Goal: Information Seeking & Learning: Learn about a topic

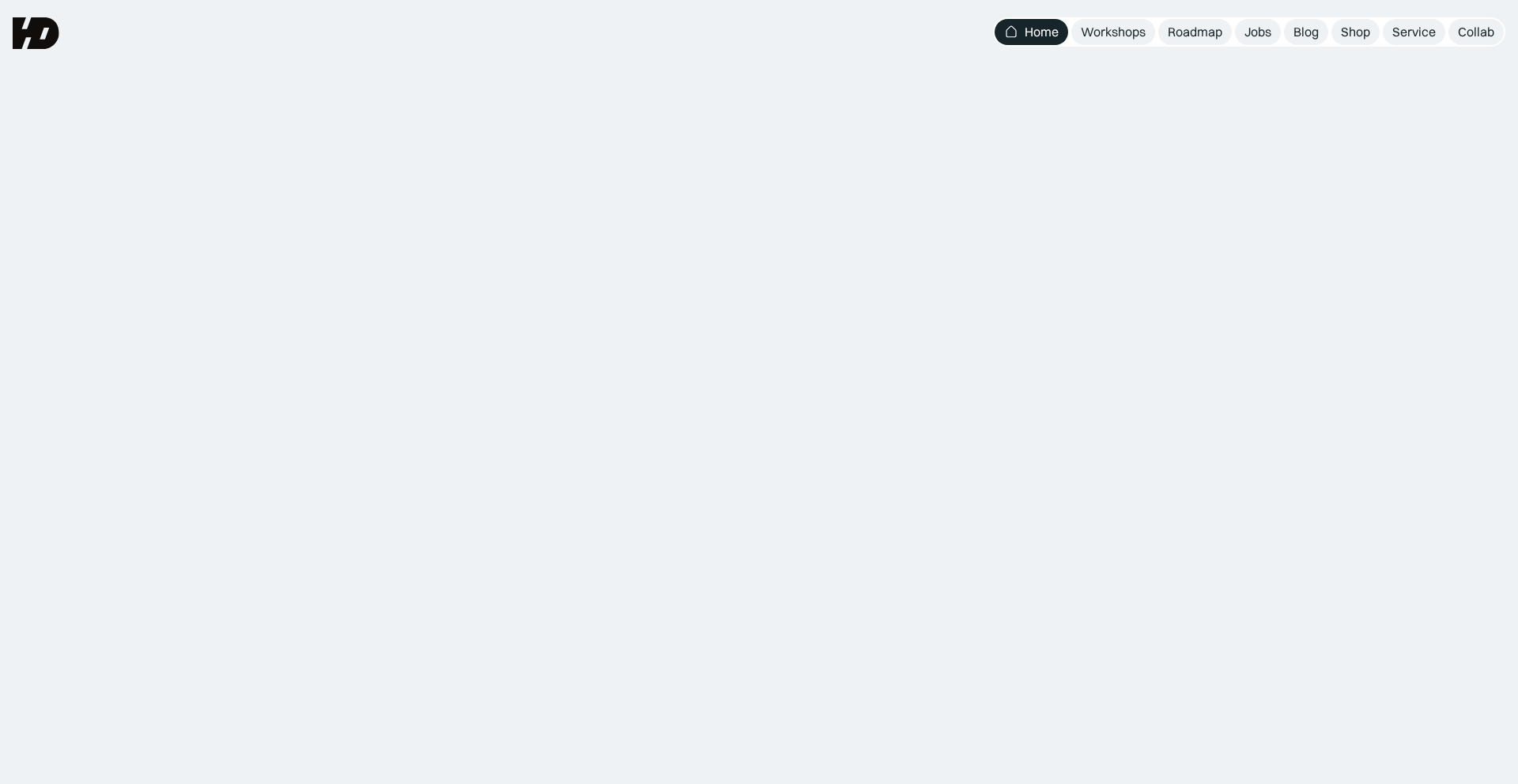
click at [610, 308] on div "Bangun karir UIUX tanpa gelar formal? Yas disini mulainya. Pelajari teori desai…" at bounding box center [758, 314] width 569 height 49
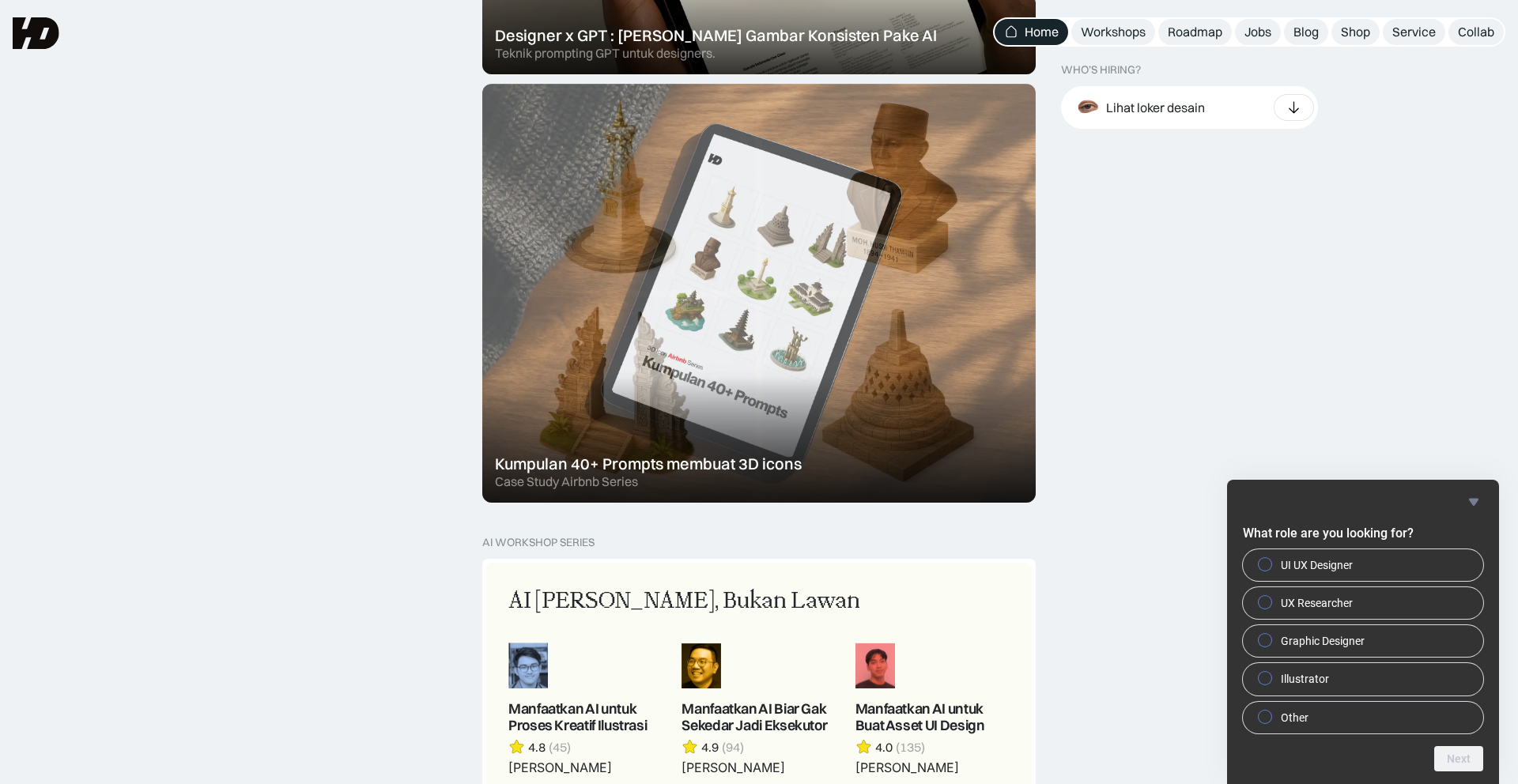
scroll to position [802, 0]
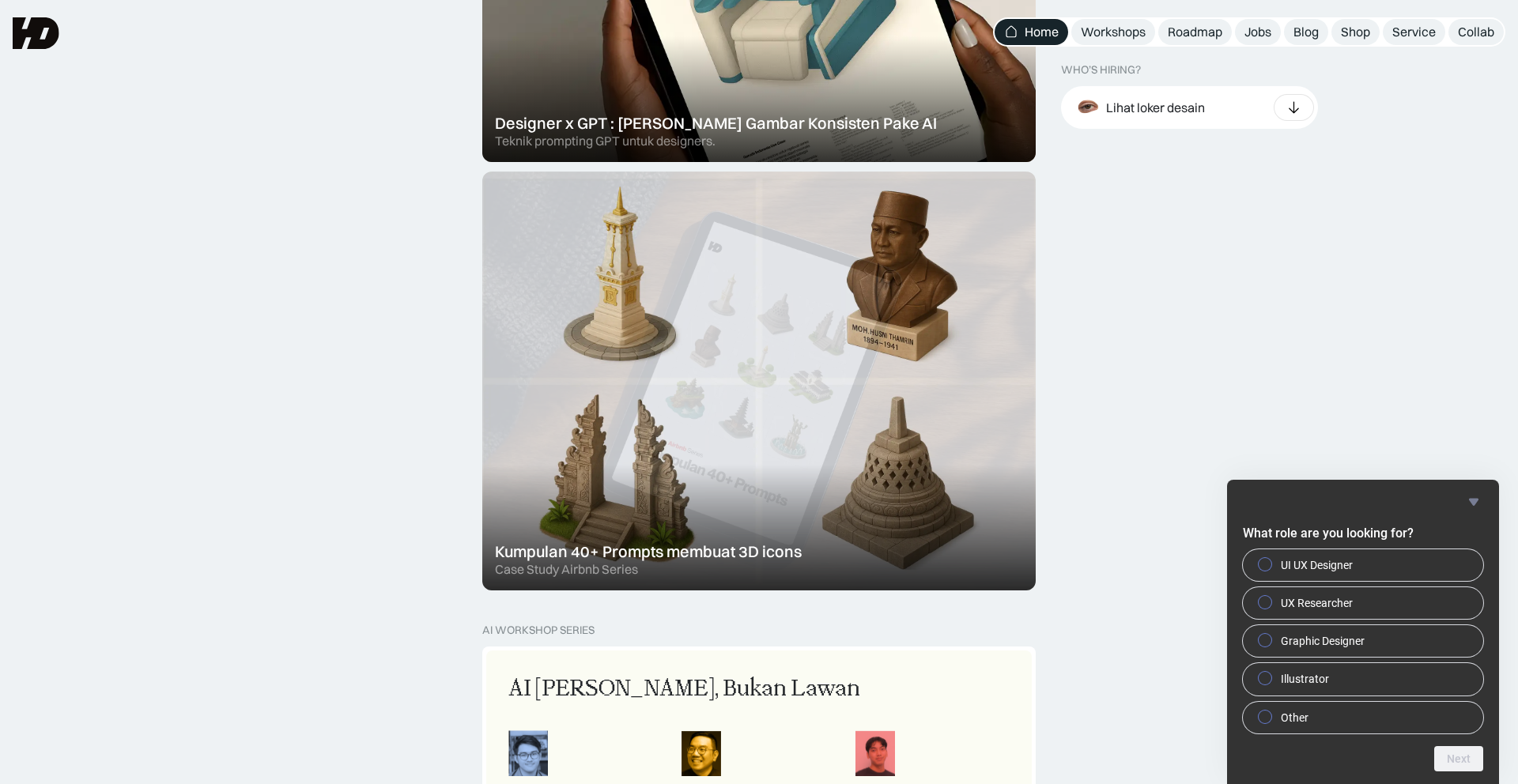
click at [860, 301] on div at bounding box center [758, 380] width 553 height 419
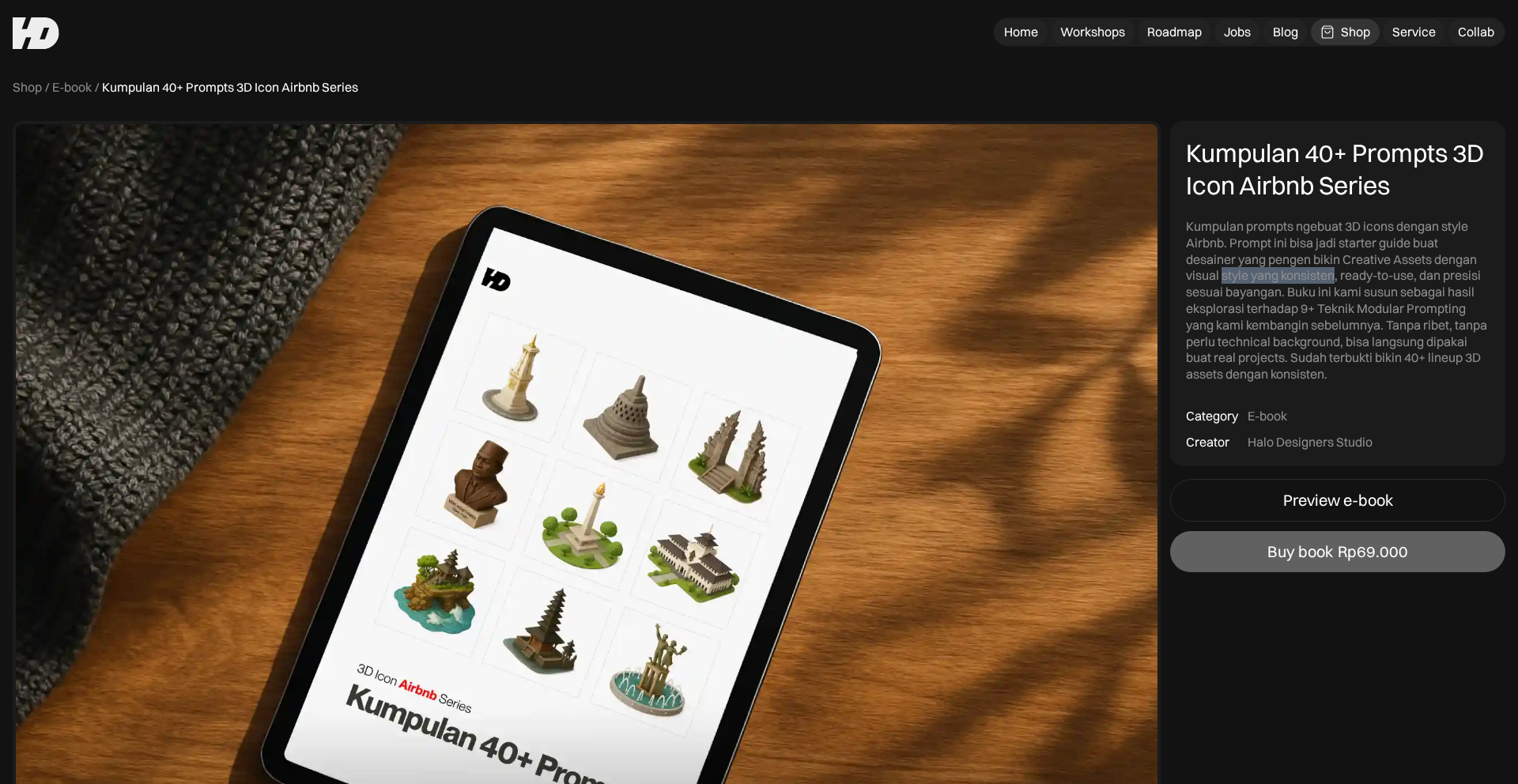
drag, startPoint x: 1222, startPoint y: 278, endPoint x: 1336, endPoint y: 281, distance: 114.0
click at [1336, 281] on div "Kumpulan prompts ngebuat 3D icons dengan style Airbnb. Prompt ini bisa jadi sta…" at bounding box center [1337, 300] width 304 height 165
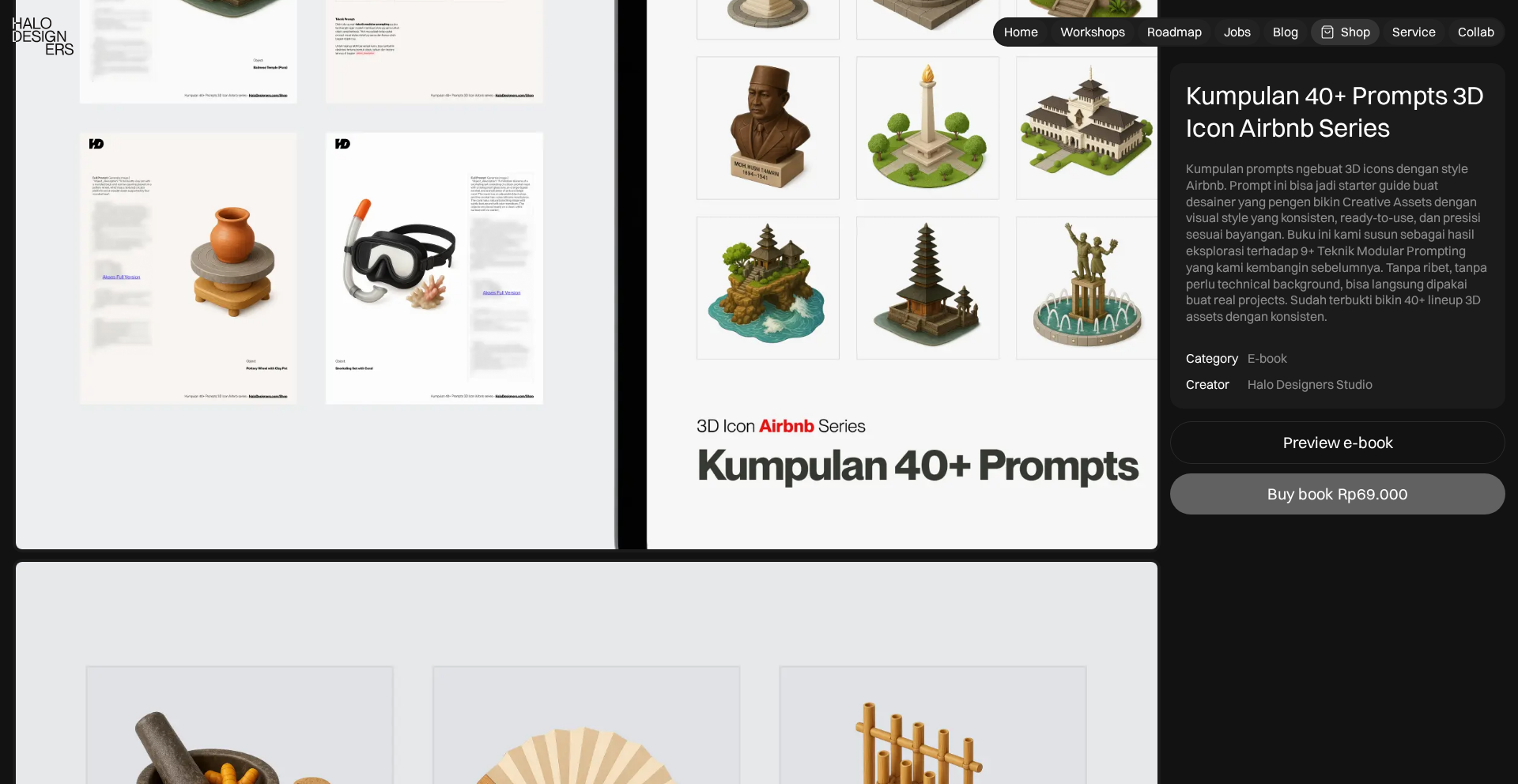
scroll to position [1333, 0]
